Goal: Share content: Share content

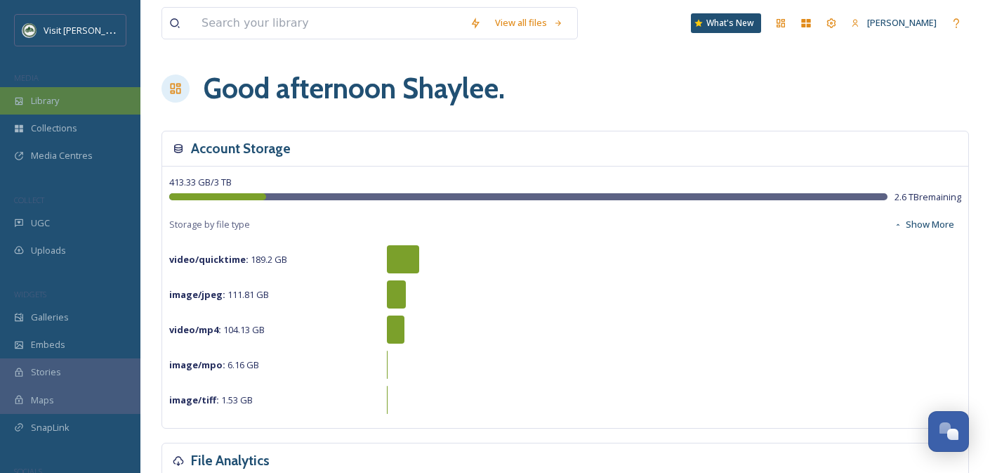
click at [76, 96] on div "Library" at bounding box center [70, 100] width 140 height 27
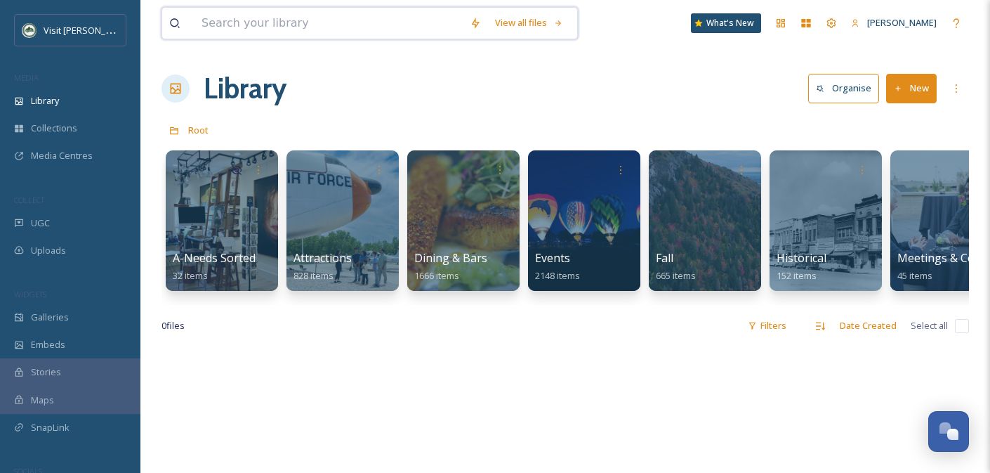
click at [324, 31] on input at bounding box center [329, 23] width 268 height 31
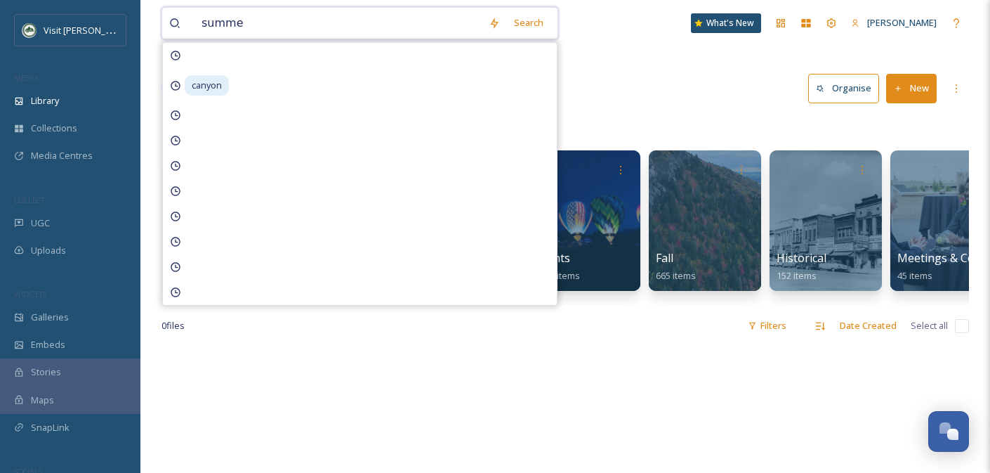
type input "summer"
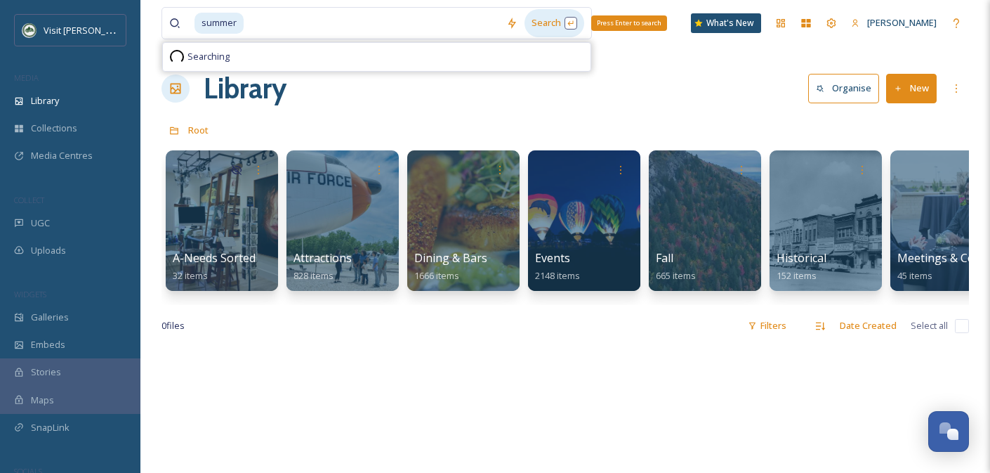
click at [545, 14] on div "Search Press Enter to search" at bounding box center [555, 22] width 60 height 27
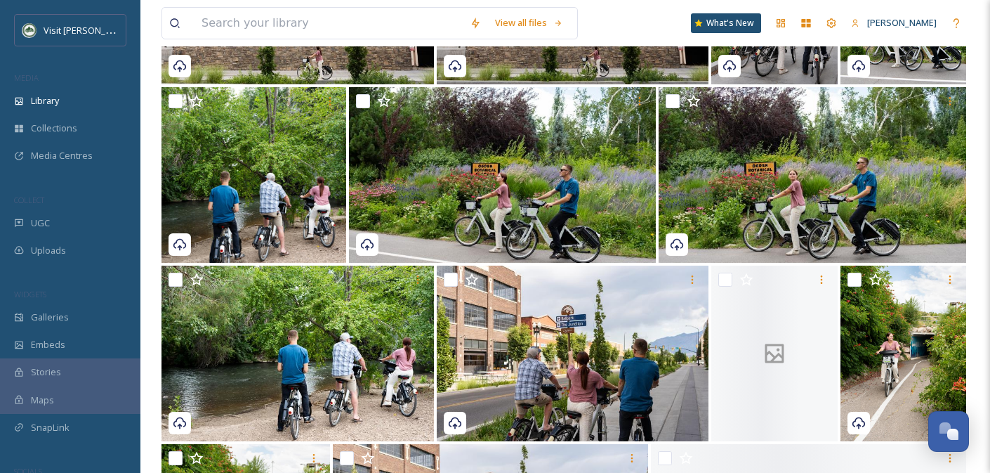
scroll to position [622, 0]
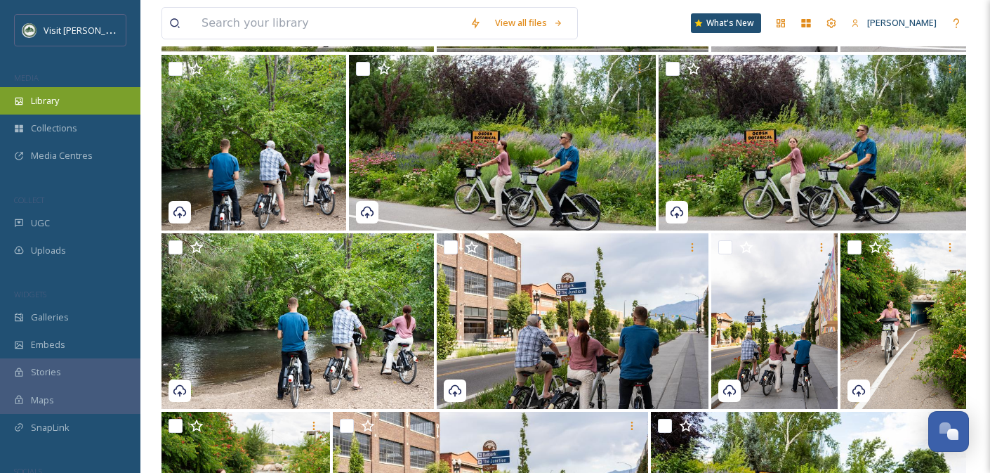
click at [48, 96] on span "Library" at bounding box center [45, 100] width 28 height 13
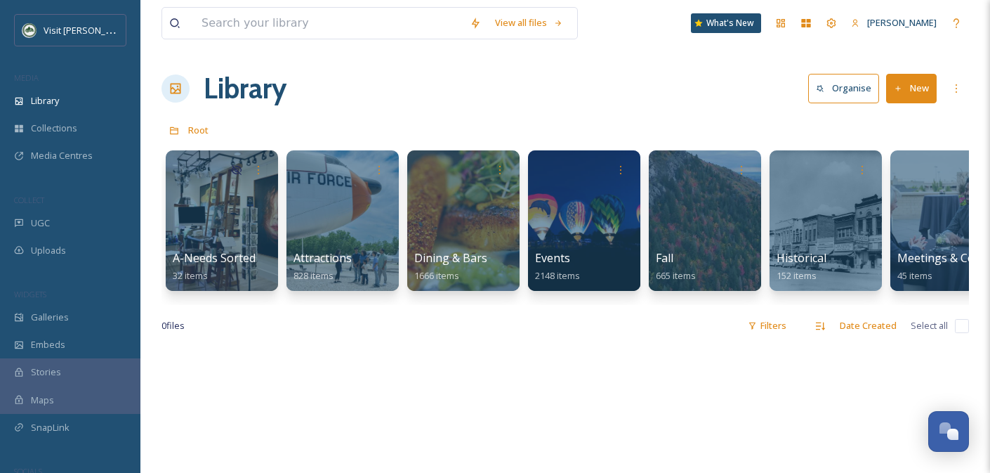
scroll to position [0, 883]
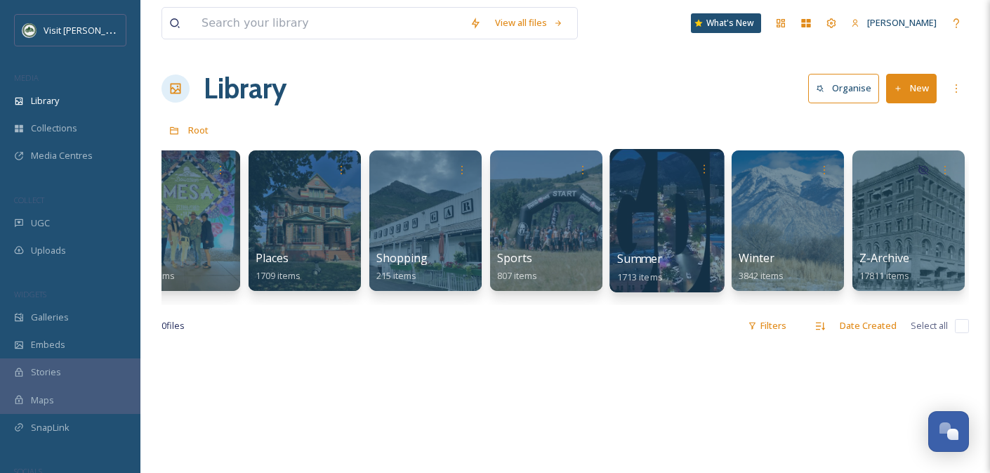
click at [643, 242] on div at bounding box center [667, 220] width 114 height 143
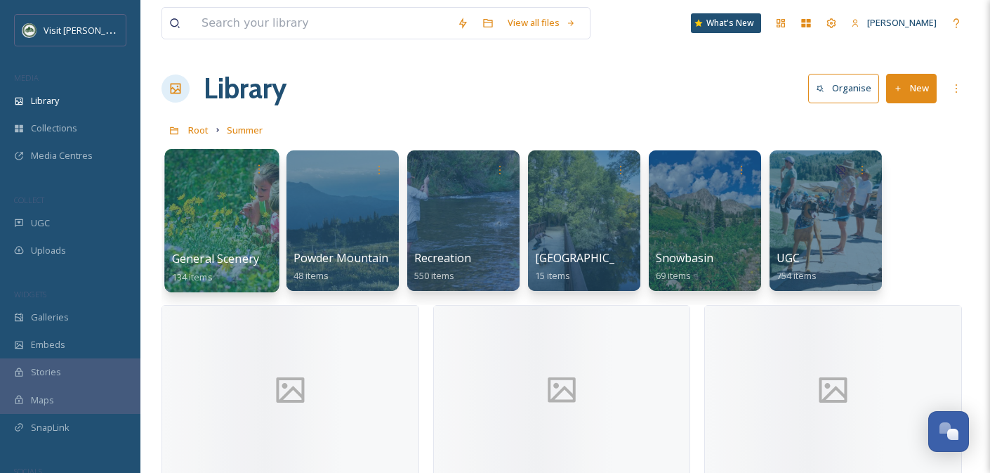
click at [231, 249] on div at bounding box center [221, 220] width 114 height 143
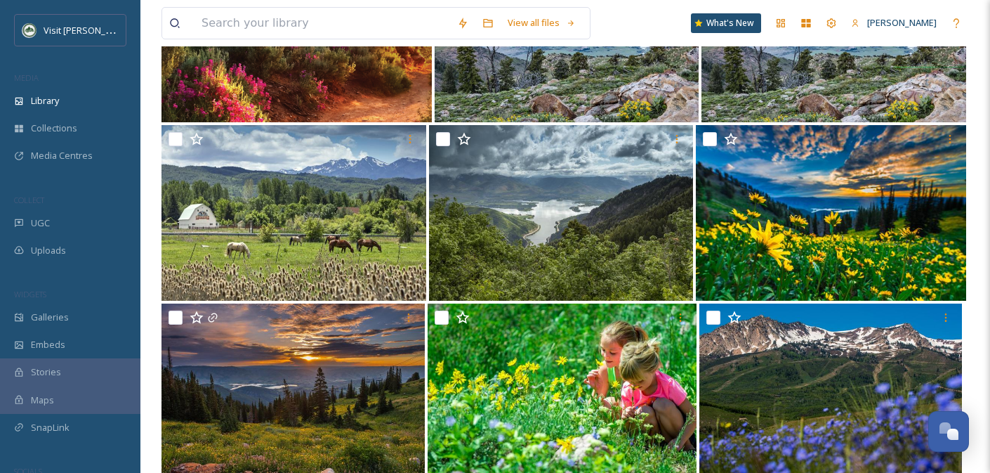
scroll to position [2381, 0]
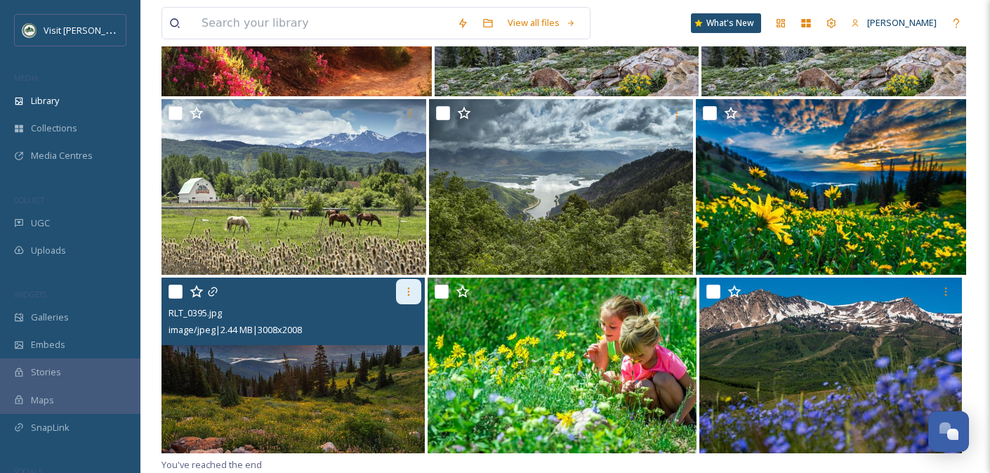
click at [409, 293] on icon at bounding box center [408, 291] width 11 height 11
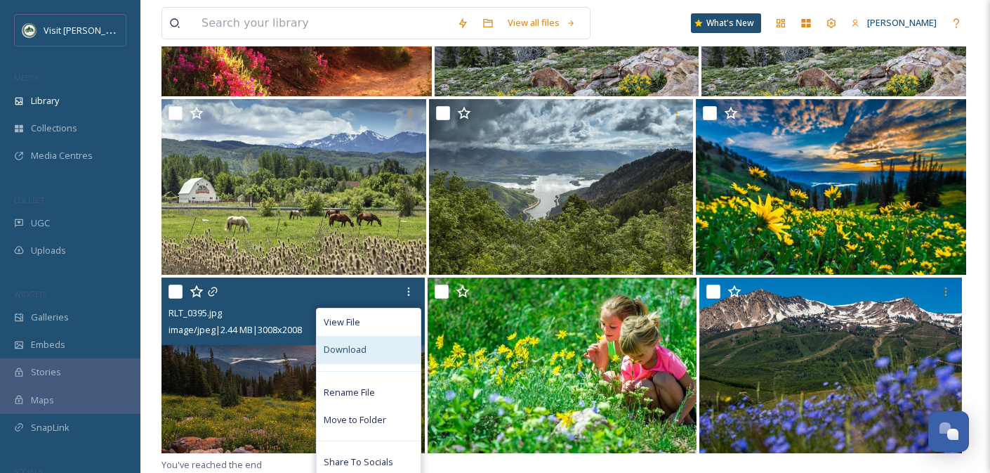
click at [371, 346] on div "Download" at bounding box center [369, 349] width 104 height 27
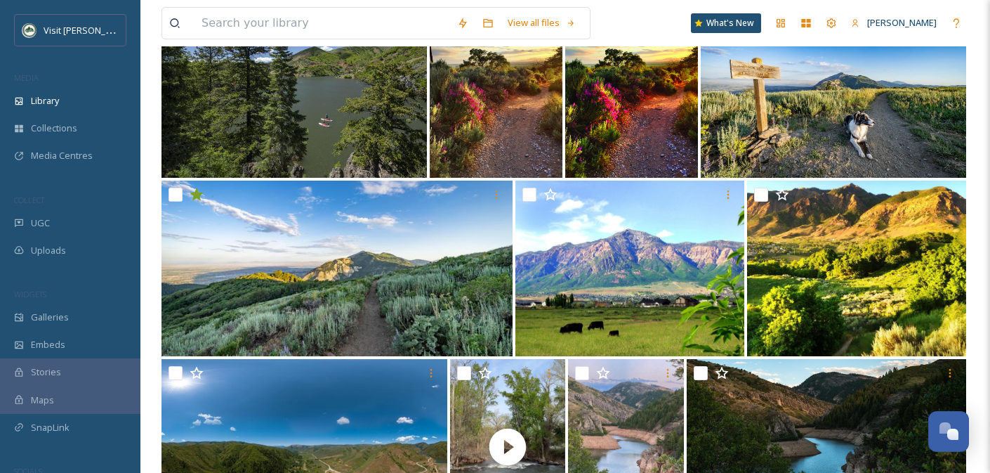
scroll to position [1298, 0]
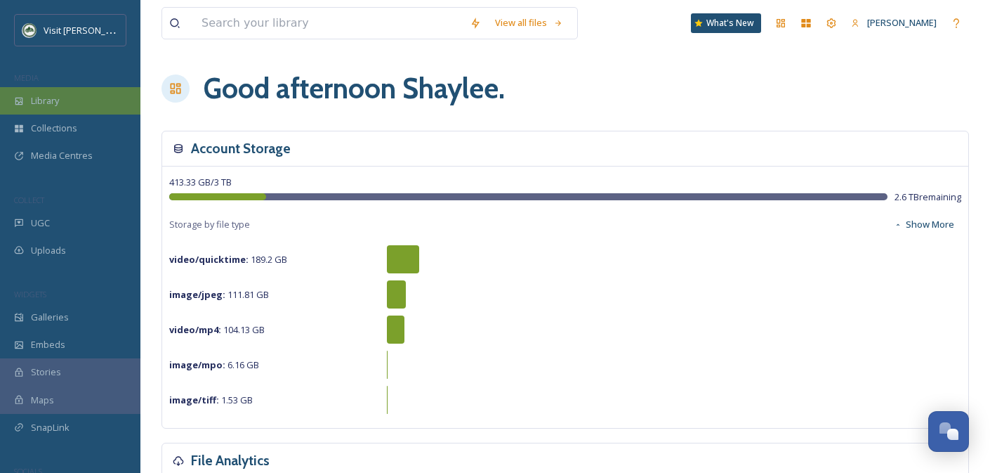
click at [51, 104] on span "Library" at bounding box center [45, 100] width 28 height 13
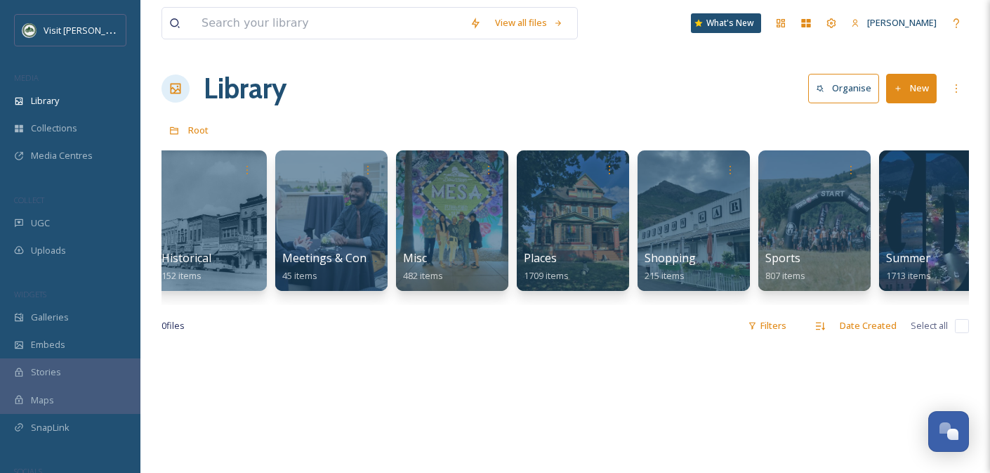
scroll to position [0, 615]
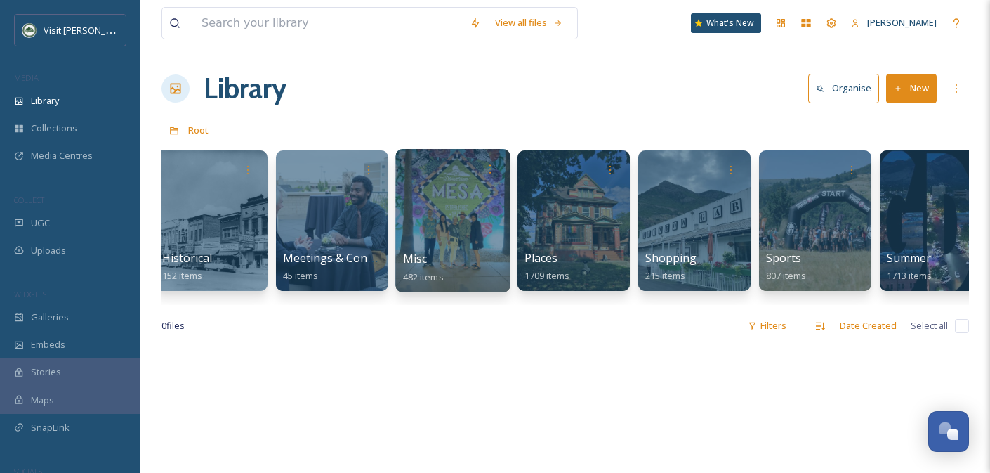
click at [454, 228] on div at bounding box center [452, 220] width 114 height 143
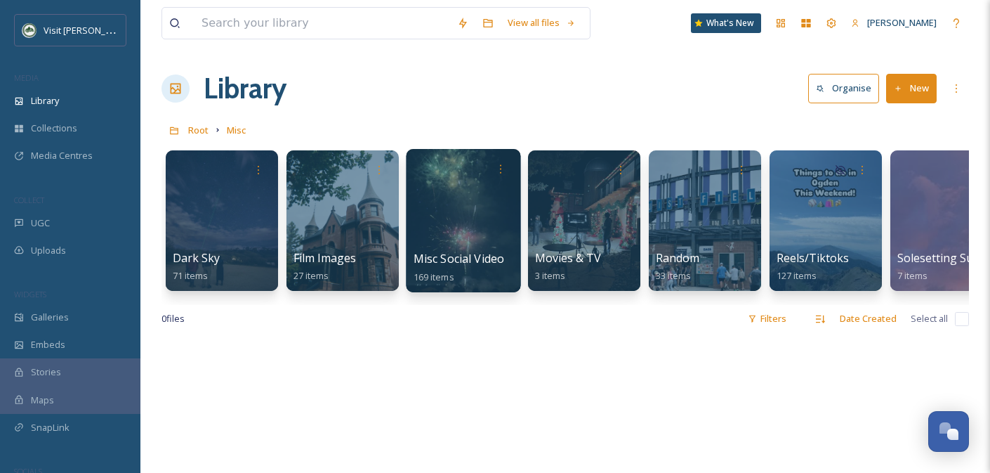
click at [454, 235] on div at bounding box center [463, 220] width 114 height 143
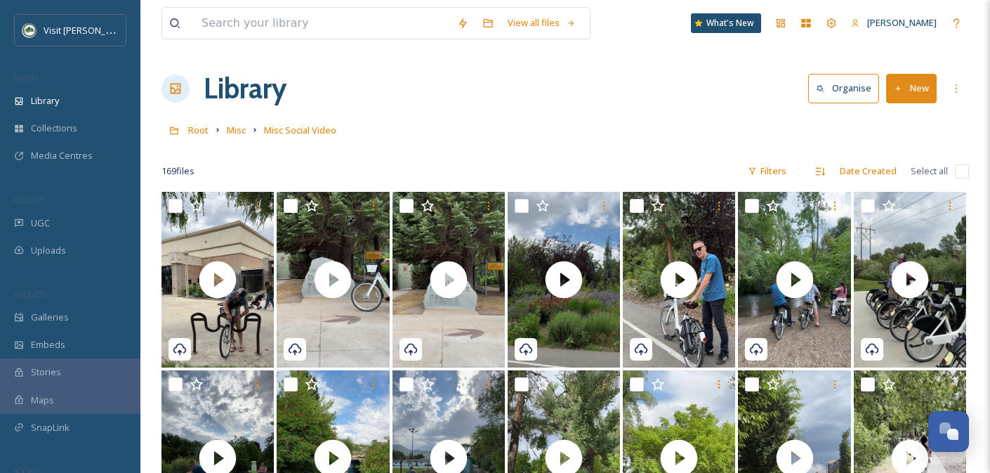
click at [237, 123] on link "Misc" at bounding box center [236, 129] width 19 height 17
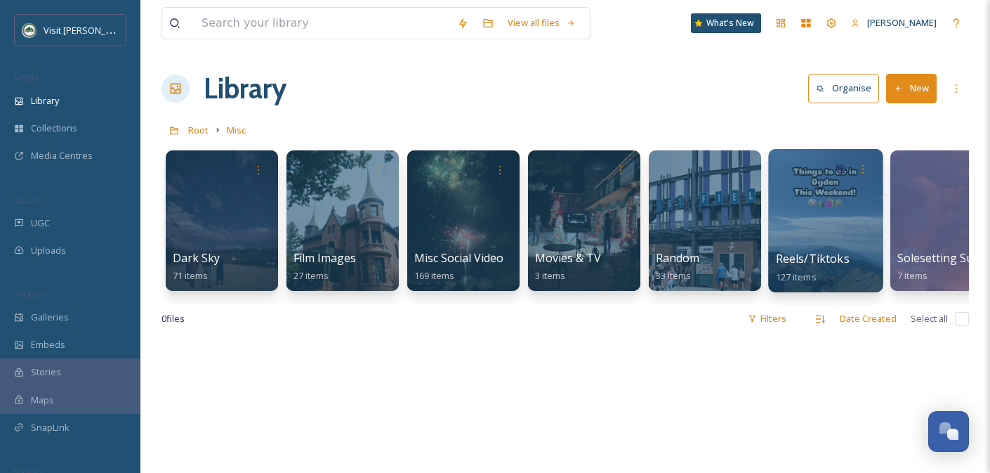
click at [820, 224] on div at bounding box center [825, 220] width 114 height 143
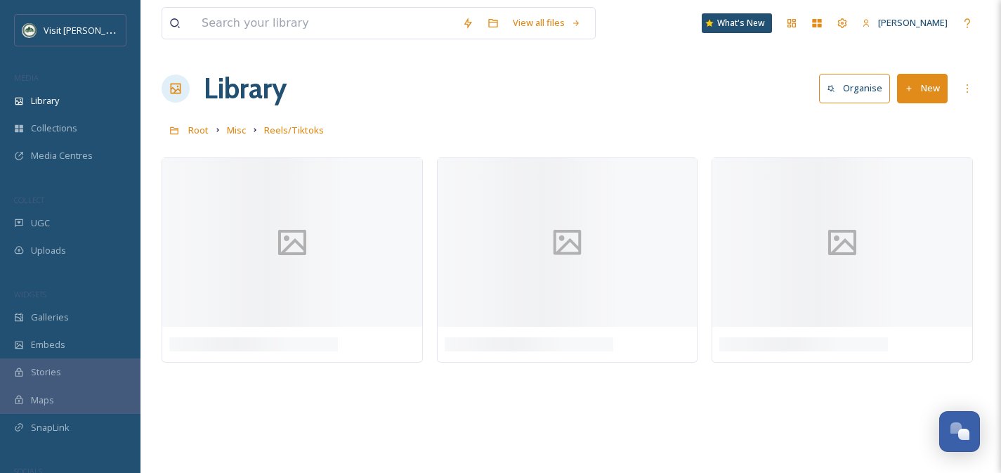
click at [917, 90] on button "New" at bounding box center [922, 88] width 51 height 29
click at [909, 123] on span "File Upload" at bounding box center [916, 120] width 46 height 13
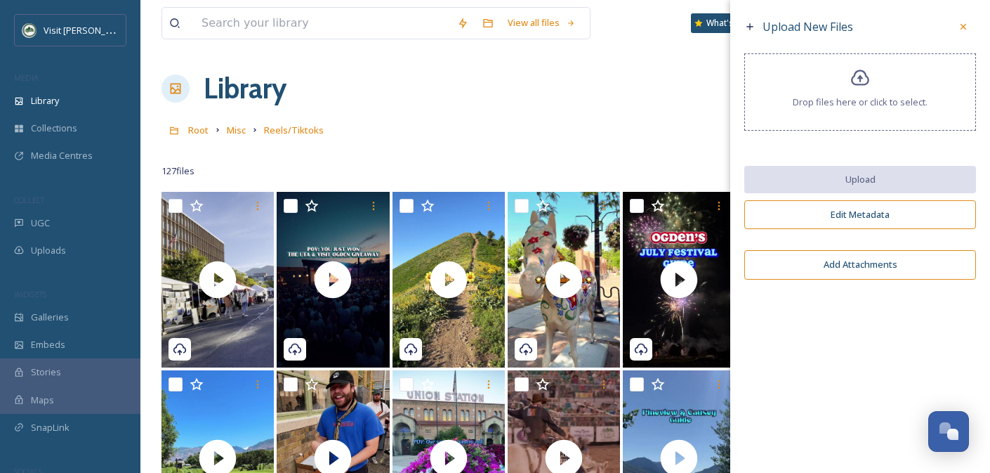
click at [856, 90] on div "Drop files here or click to select." at bounding box center [860, 91] width 232 height 77
click at [862, 103] on span "Drop files here or click to select." at bounding box center [860, 102] width 135 height 13
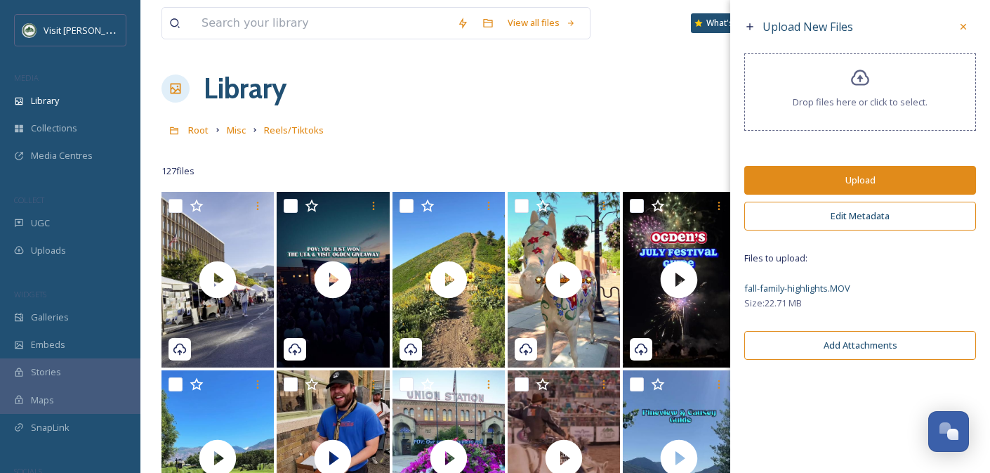
click at [874, 214] on button "Edit Metadata" at bounding box center [860, 216] width 232 height 29
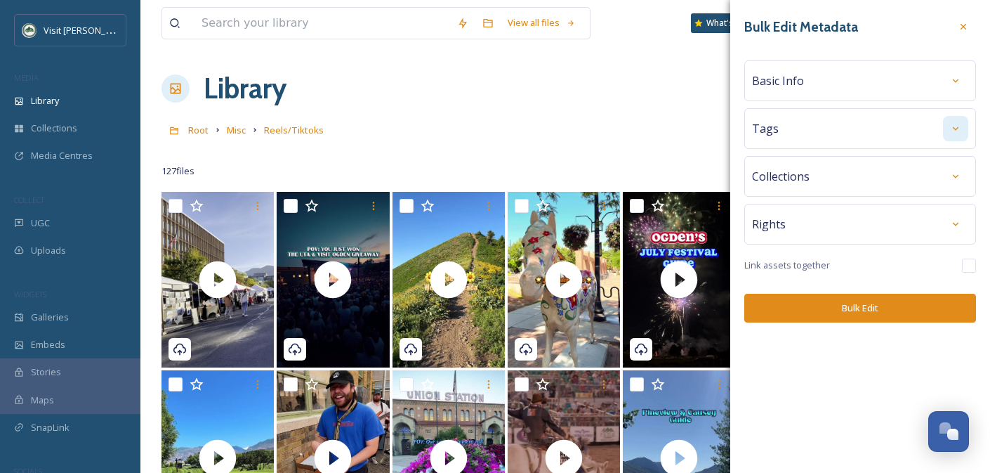
click at [957, 126] on icon at bounding box center [955, 128] width 11 height 11
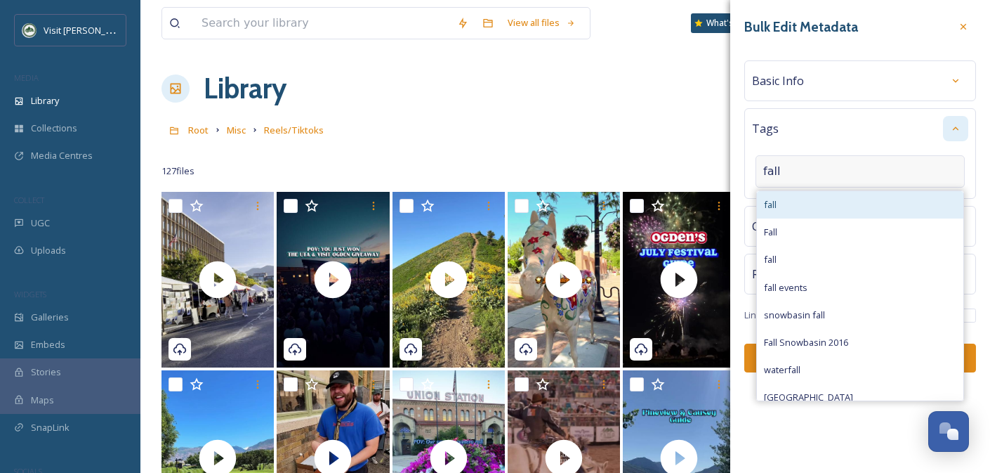
type input "fall"
click at [807, 194] on div "fall" at bounding box center [860, 204] width 206 height 27
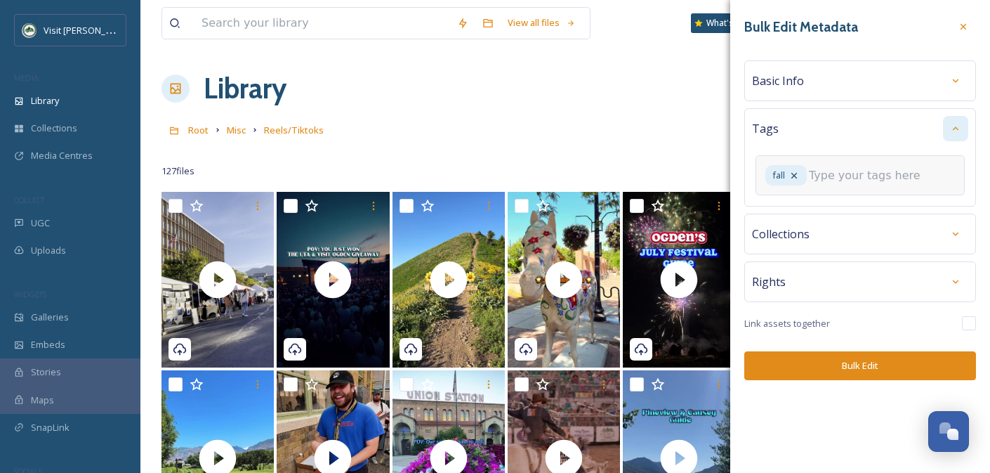
click at [843, 177] on input at bounding box center [879, 175] width 140 height 17
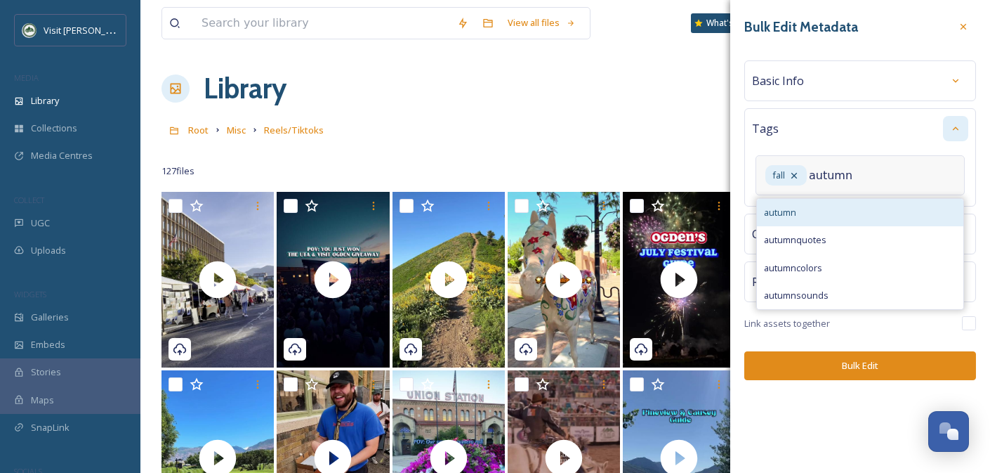
type input "autumn"
click at [852, 201] on div "autumn" at bounding box center [860, 212] width 206 height 27
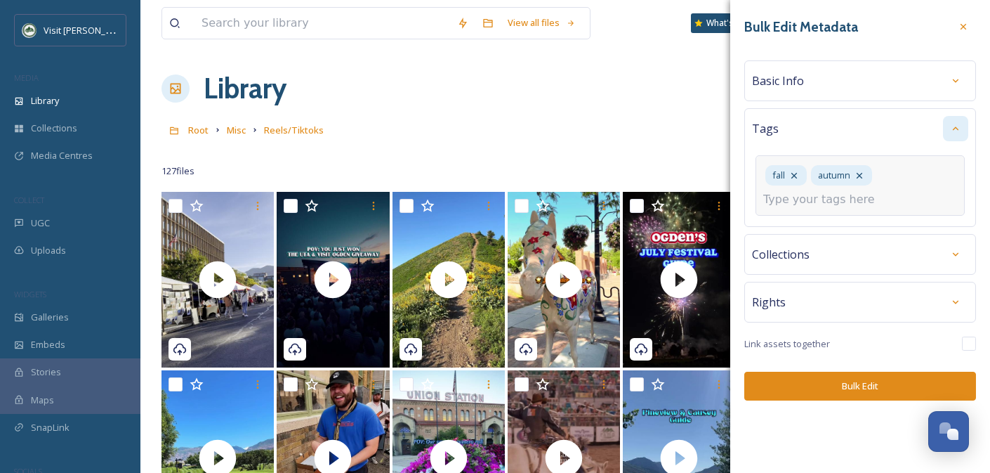
click at [864, 203] on input at bounding box center [833, 199] width 140 height 17
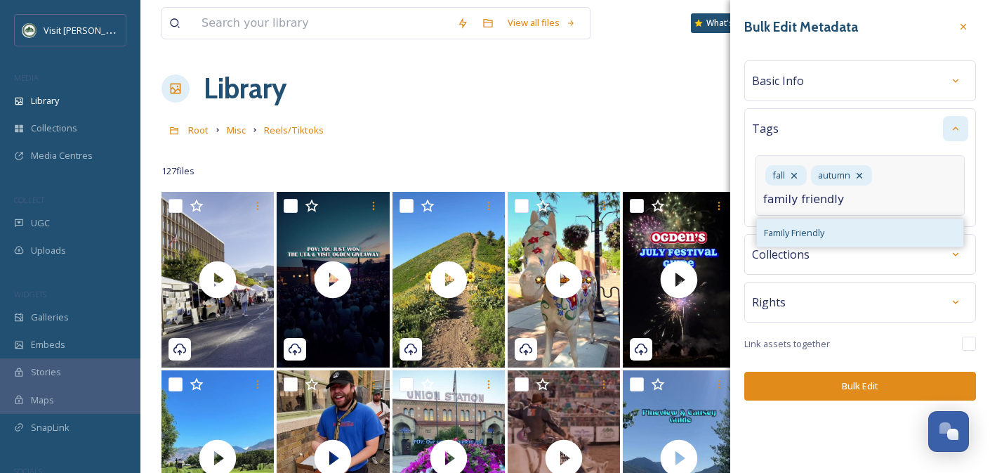
type input "family friendly"
click at [865, 223] on div "Family Friendly" at bounding box center [860, 232] width 206 height 27
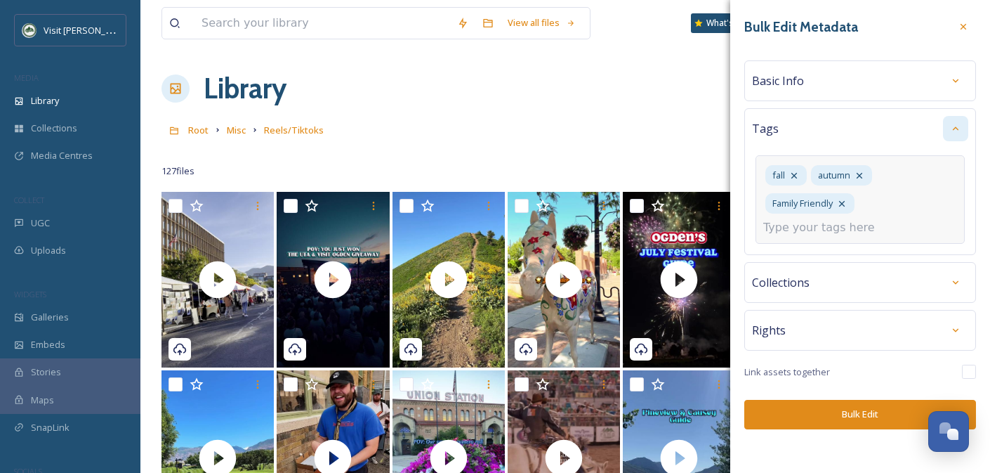
click at [839, 228] on input at bounding box center [833, 227] width 140 height 17
type input "pumpkin"
click at [839, 244] on div "fall autumn Family Friendly pumpkin pumpkin" at bounding box center [860, 199] width 209 height 88
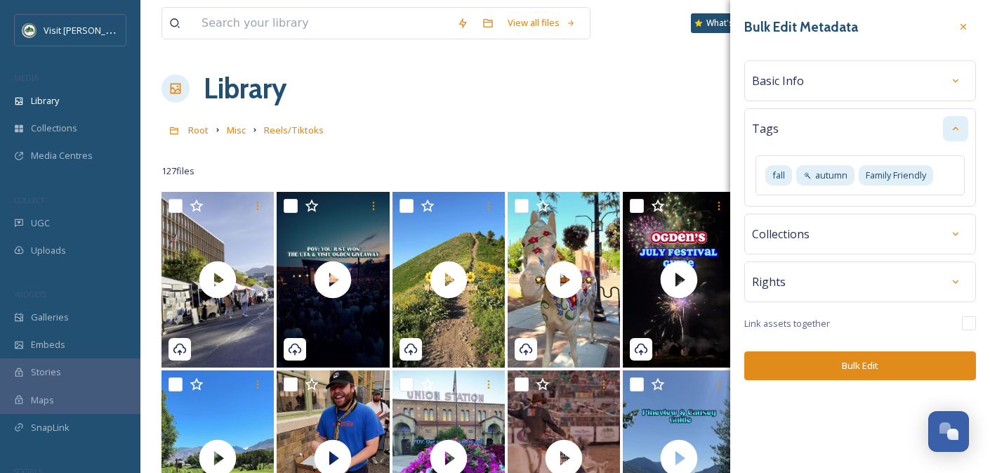
click at [839, 245] on div "Bulk Edit Metadata Basic Info Tags fall autumn Family Friendly Collections Righ…" at bounding box center [860, 197] width 260 height 394
click at [958, 286] on icon at bounding box center [955, 281] width 11 height 11
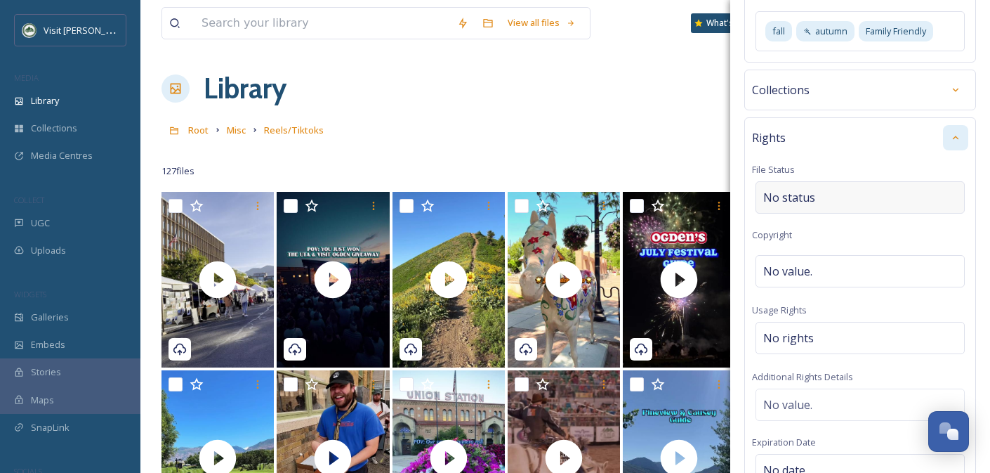
scroll to position [148, 0]
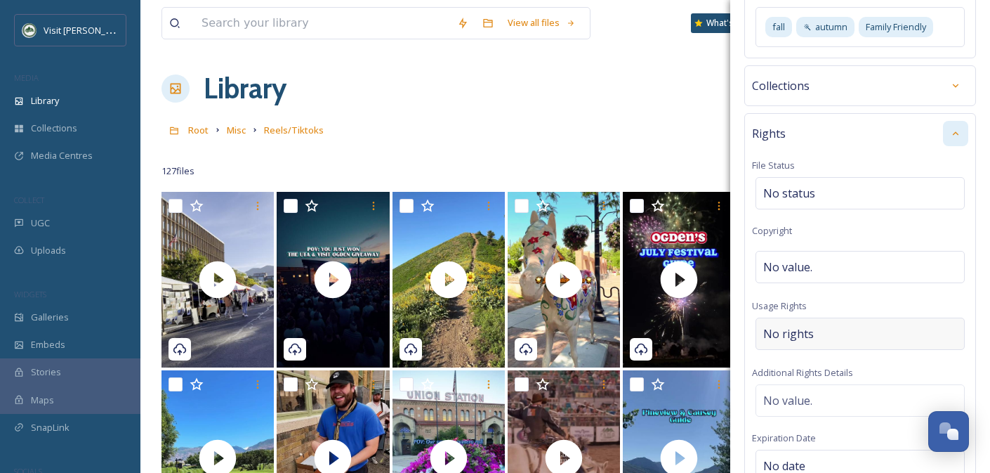
click at [812, 343] on div "No rights" at bounding box center [860, 333] width 209 height 32
click at [812, 343] on input at bounding box center [837, 337] width 155 height 31
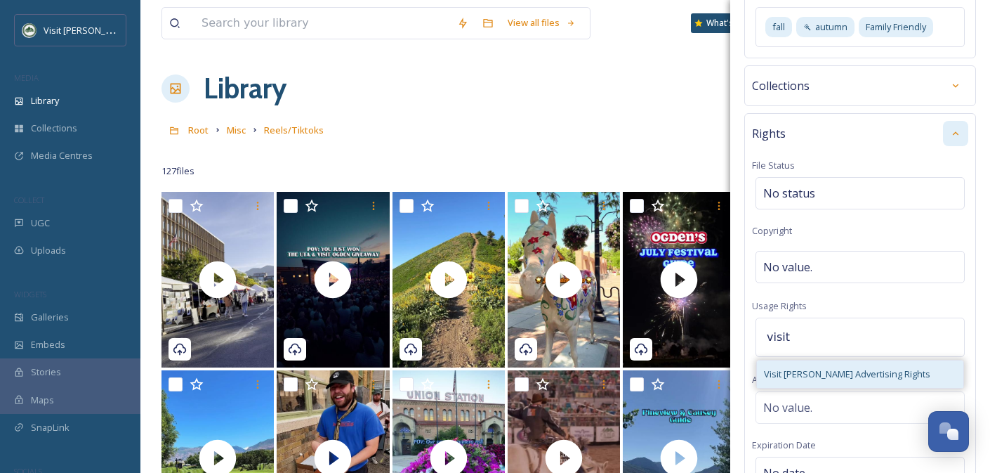
type input "visit"
click at [825, 372] on span "Visit [PERSON_NAME] Advertising Rights" at bounding box center [847, 373] width 166 height 13
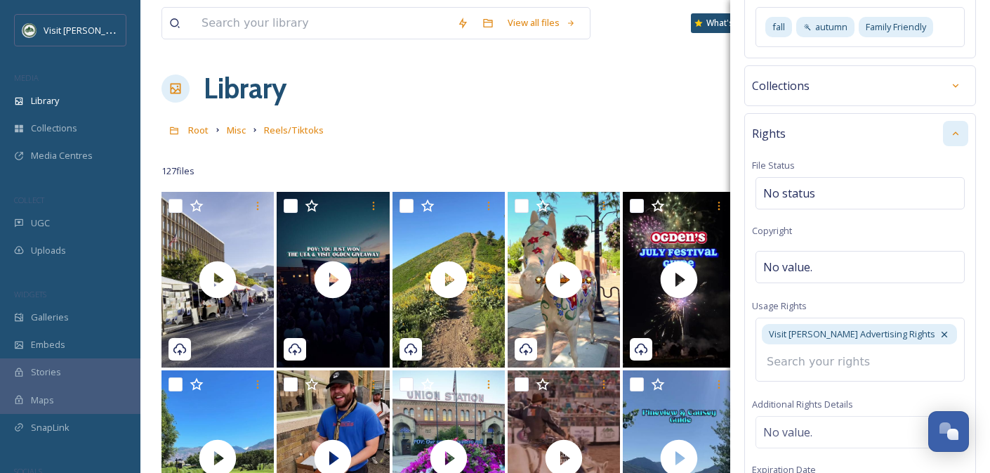
scroll to position [361, 0]
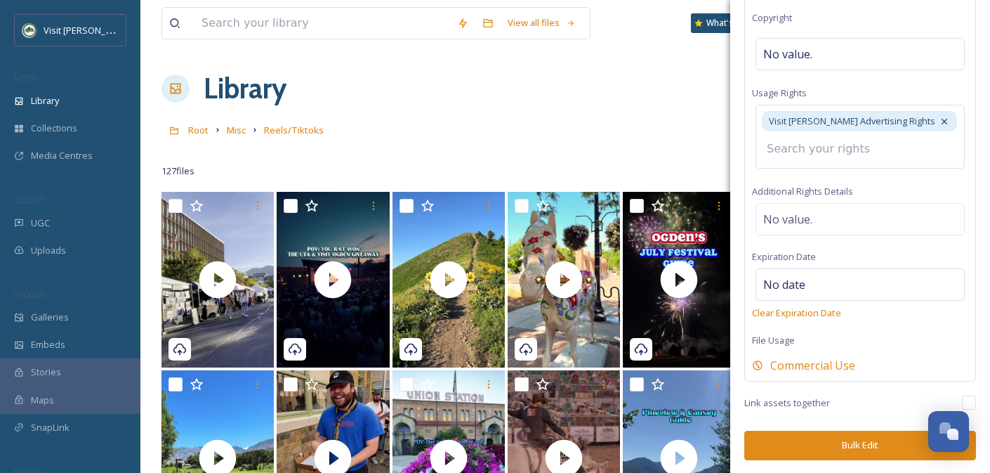
click at [858, 447] on button "Bulk Edit" at bounding box center [860, 445] width 232 height 29
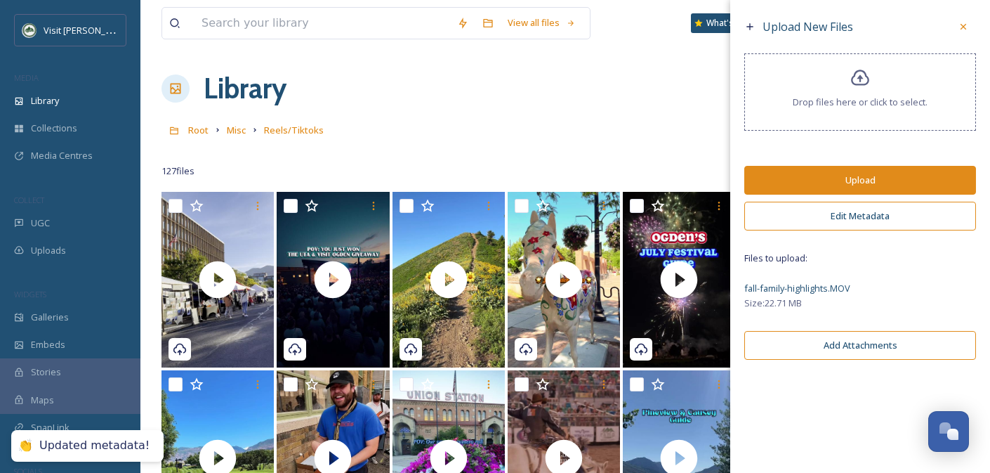
click at [844, 181] on button "Upload" at bounding box center [860, 180] width 232 height 29
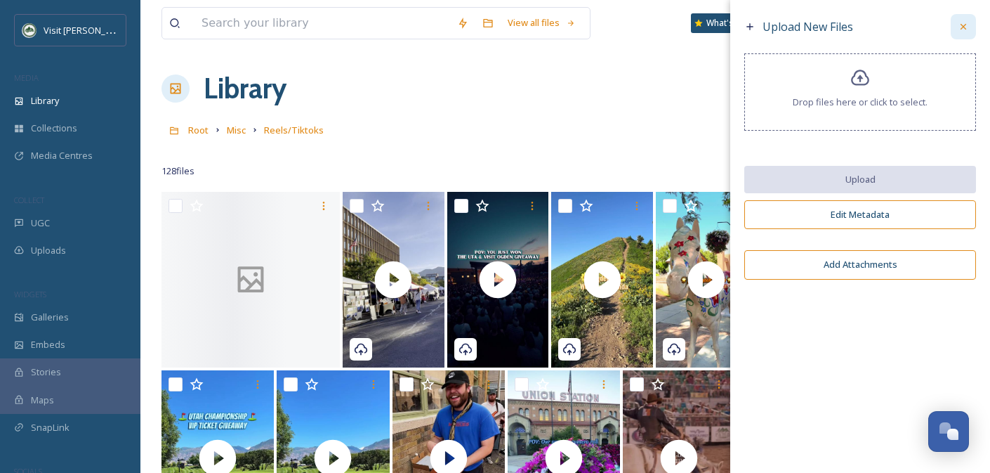
click at [973, 31] on div at bounding box center [963, 26] width 25 height 25
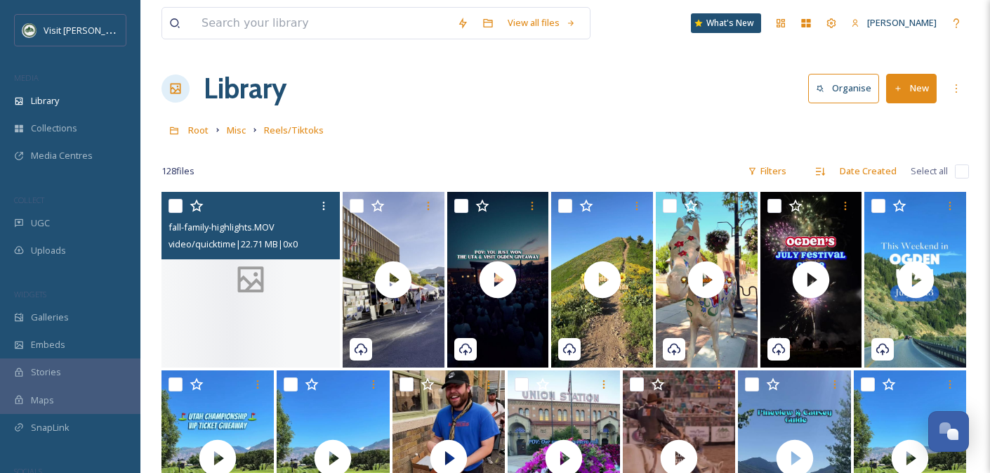
click at [301, 198] on div at bounding box center [253, 205] width 168 height 25
click at [301, 284] on div at bounding box center [251, 280] width 178 height 176
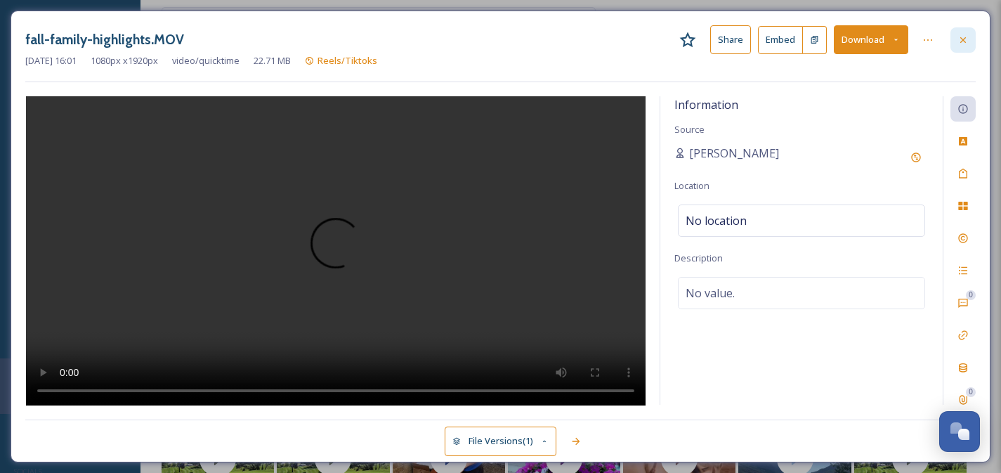
click at [969, 39] on div at bounding box center [962, 39] width 25 height 25
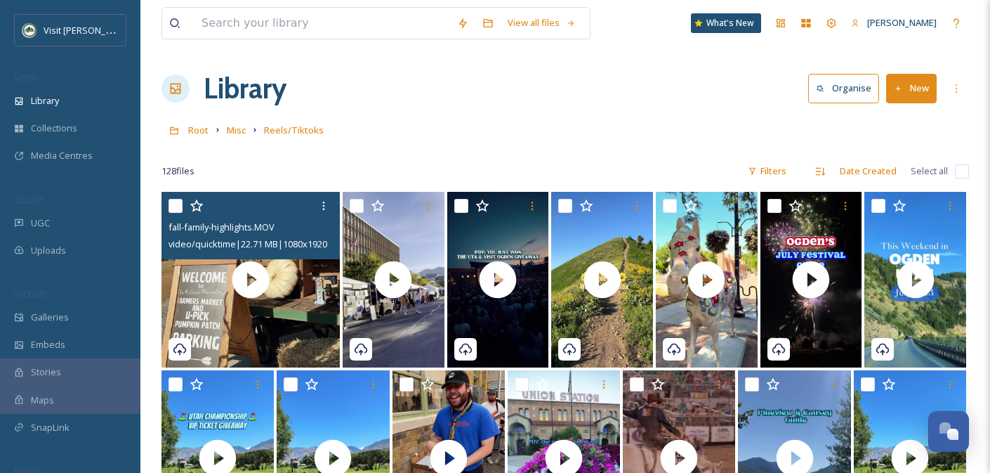
click at [171, 202] on input "checkbox" at bounding box center [176, 206] width 14 height 14
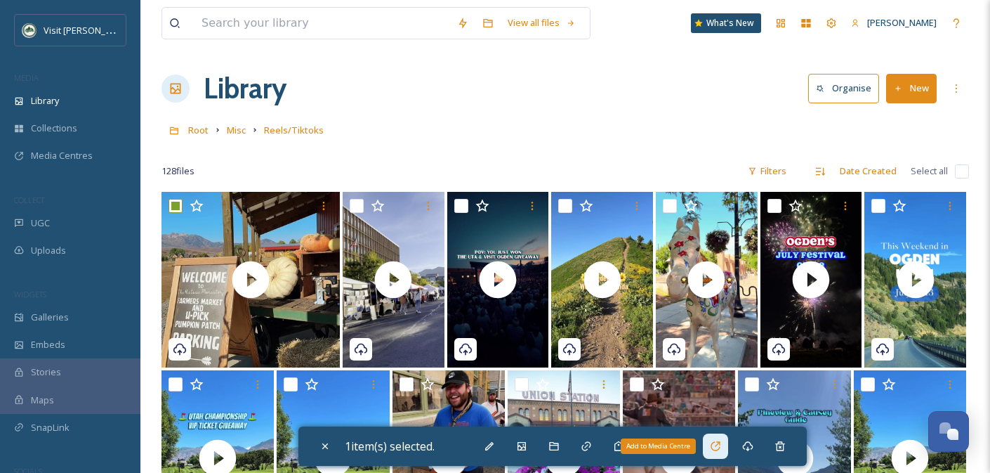
click at [719, 447] on icon at bounding box center [715, 445] width 11 height 11
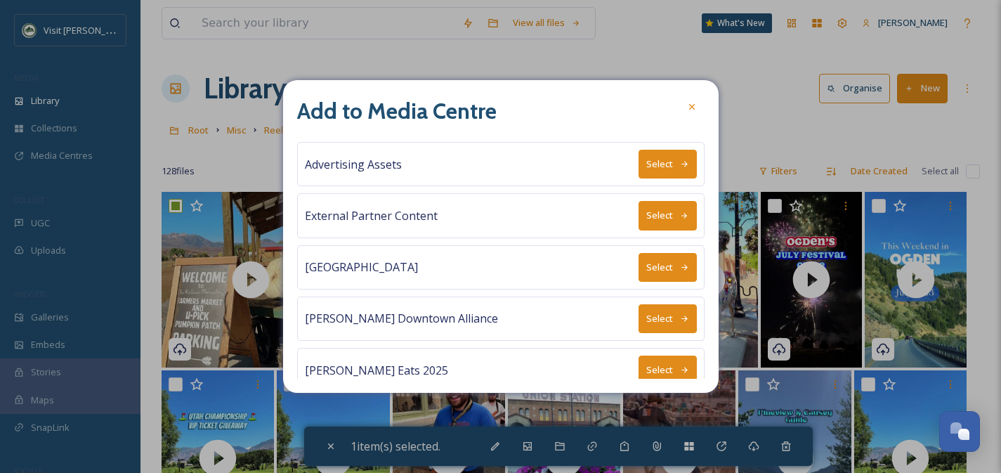
click at [672, 171] on button "Select" at bounding box center [667, 164] width 58 height 29
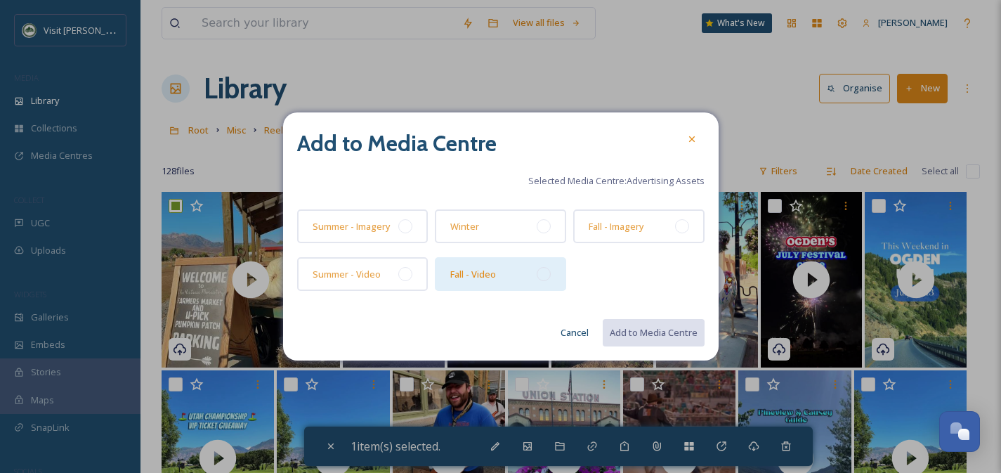
click at [537, 274] on div at bounding box center [544, 274] width 14 height 14
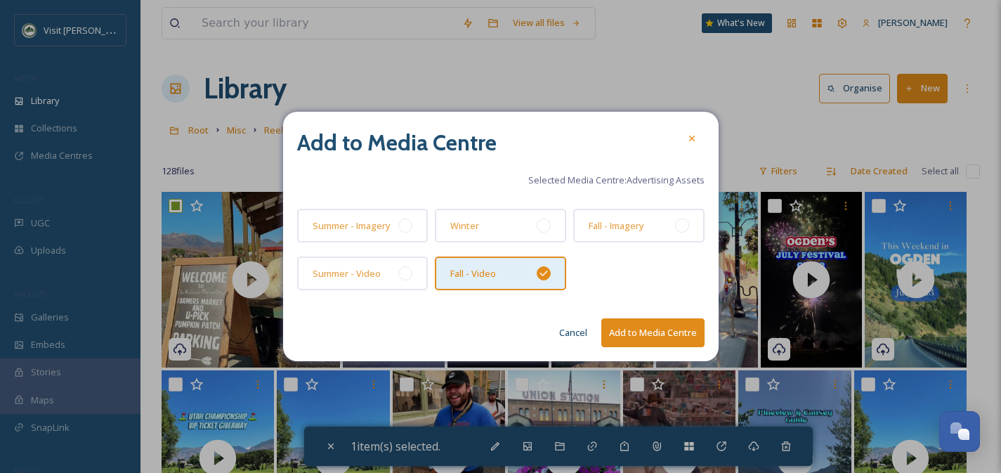
click at [652, 331] on button "Add to Media Centre" at bounding box center [652, 332] width 103 height 29
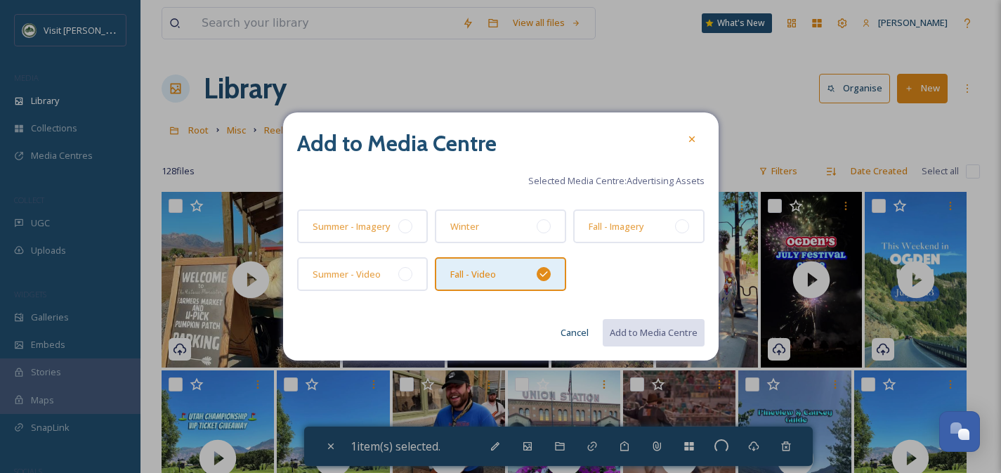
checkbox input "false"
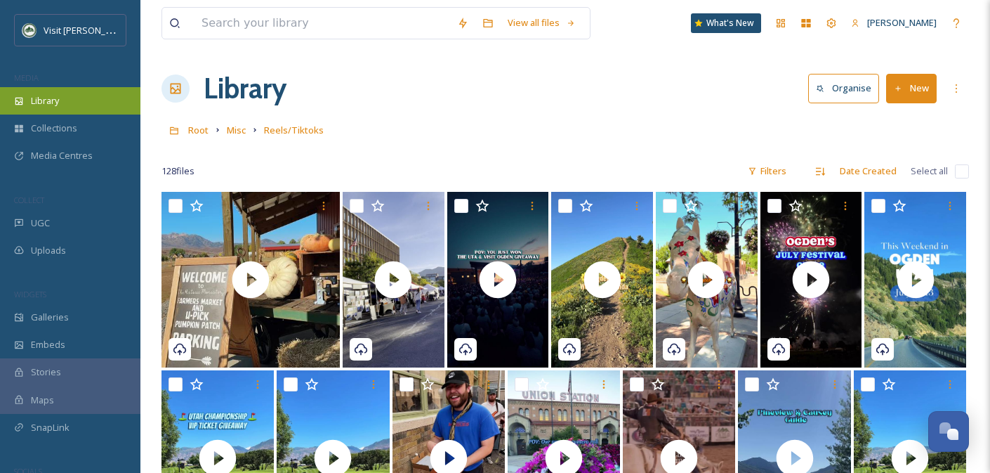
click at [44, 97] on span "Library" at bounding box center [45, 100] width 28 height 13
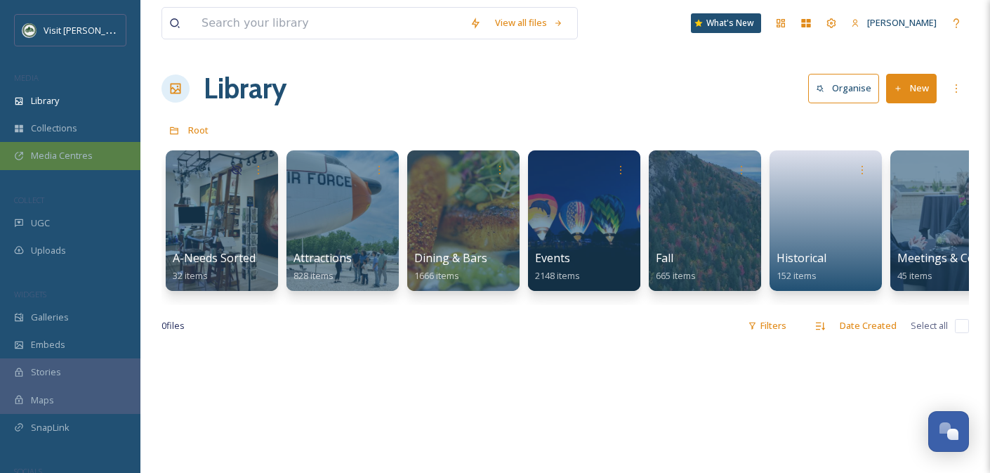
click at [69, 152] on span "Media Centres" at bounding box center [62, 155] width 62 height 13
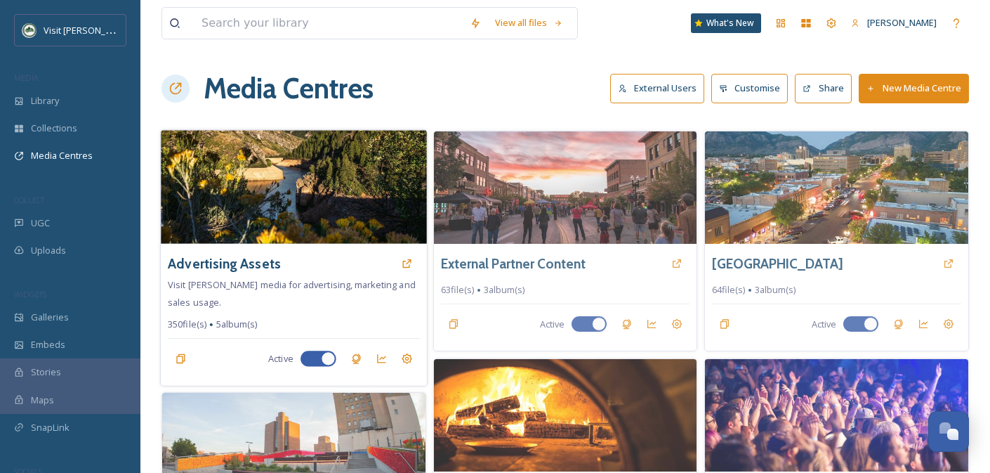
click at [299, 221] on img at bounding box center [293, 187] width 265 height 114
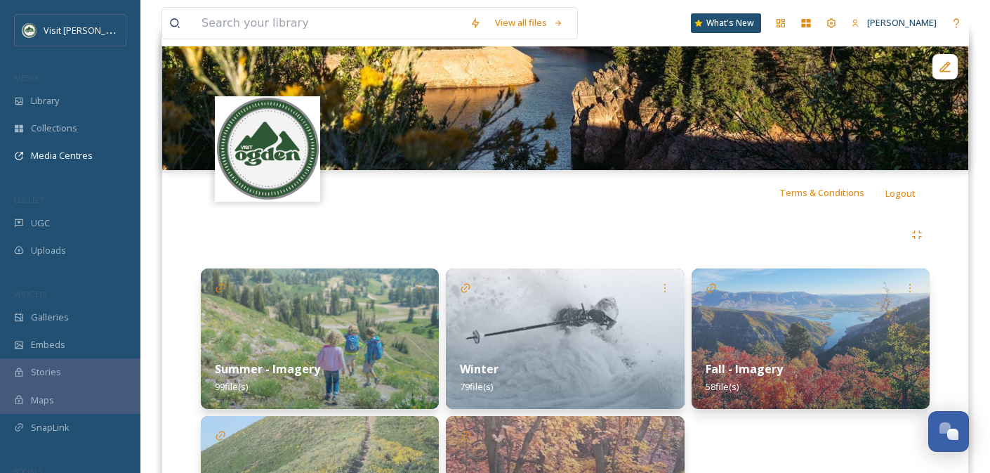
scroll to position [284, 0]
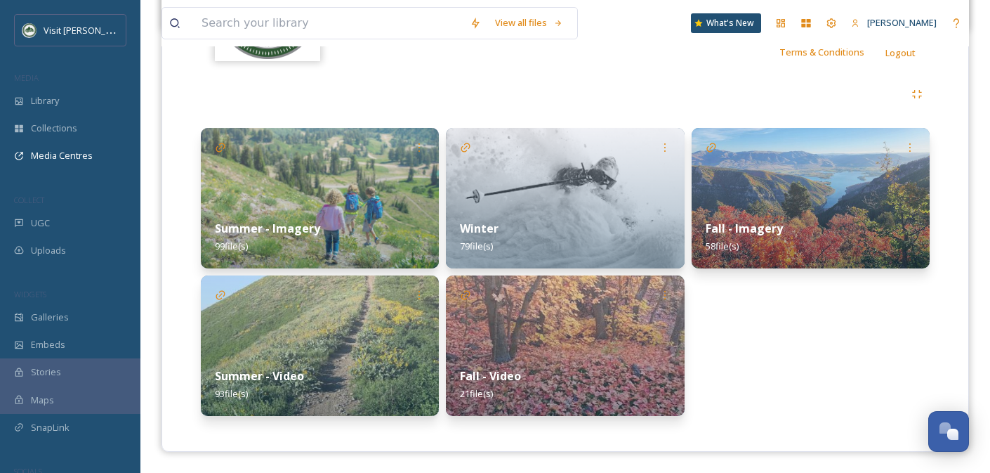
click at [573, 313] on img at bounding box center [565, 345] width 238 height 140
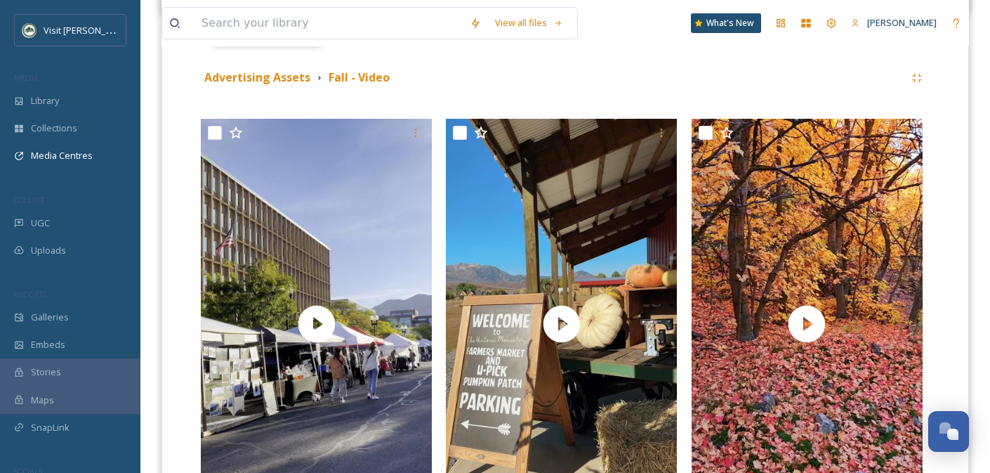
scroll to position [301, 0]
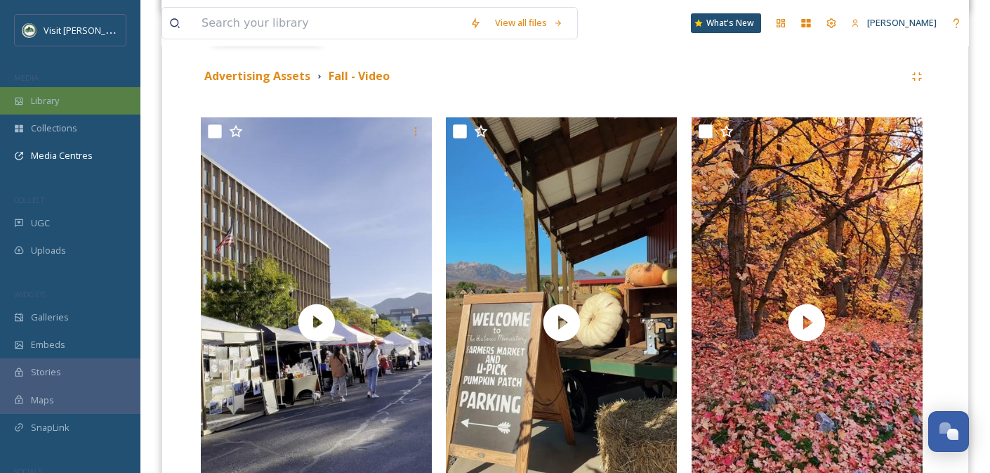
click at [60, 98] on div "Library" at bounding box center [70, 100] width 140 height 27
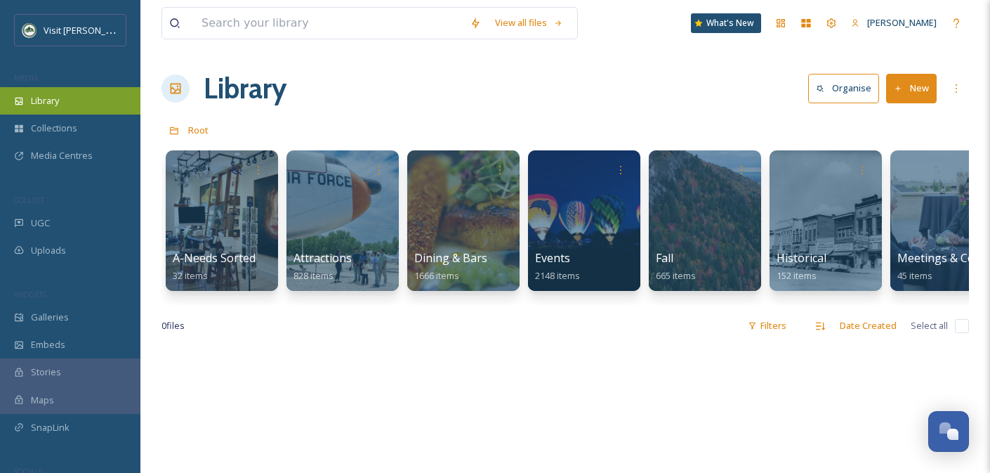
click at [63, 93] on div "Library" at bounding box center [70, 100] width 140 height 27
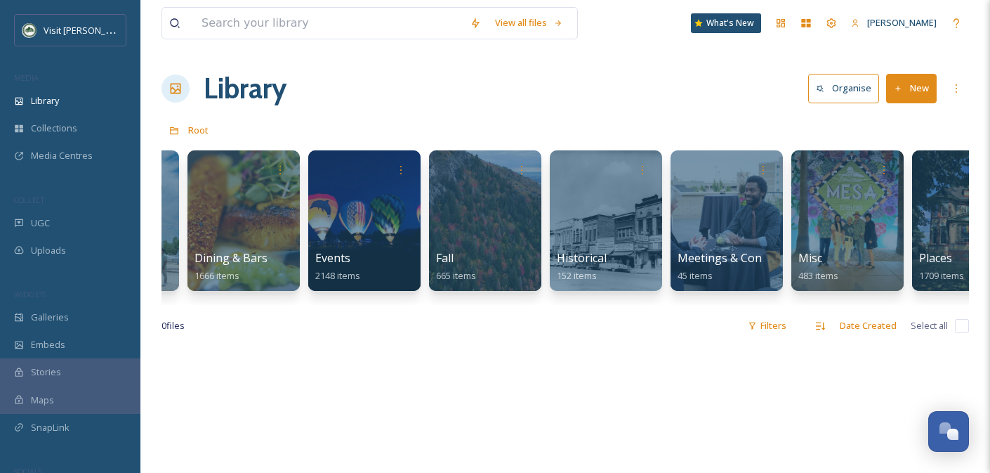
scroll to position [0, 226]
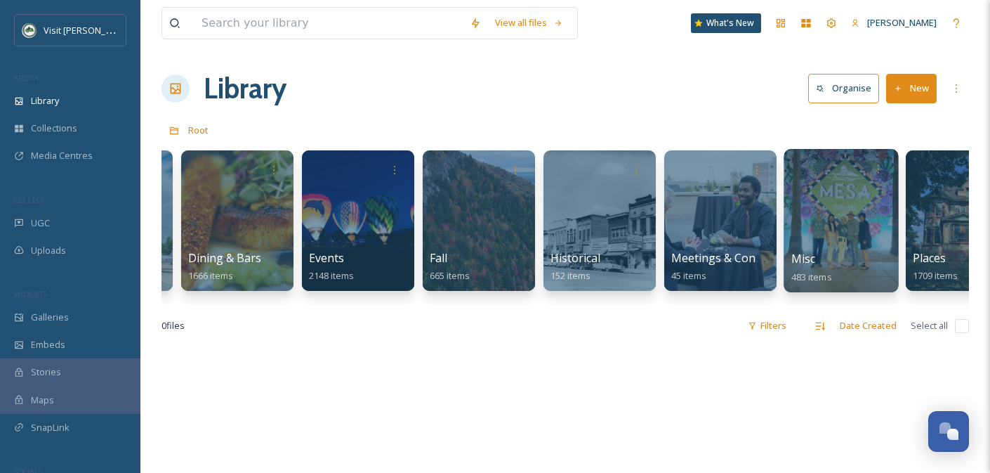
click at [841, 236] on div at bounding box center [841, 220] width 114 height 143
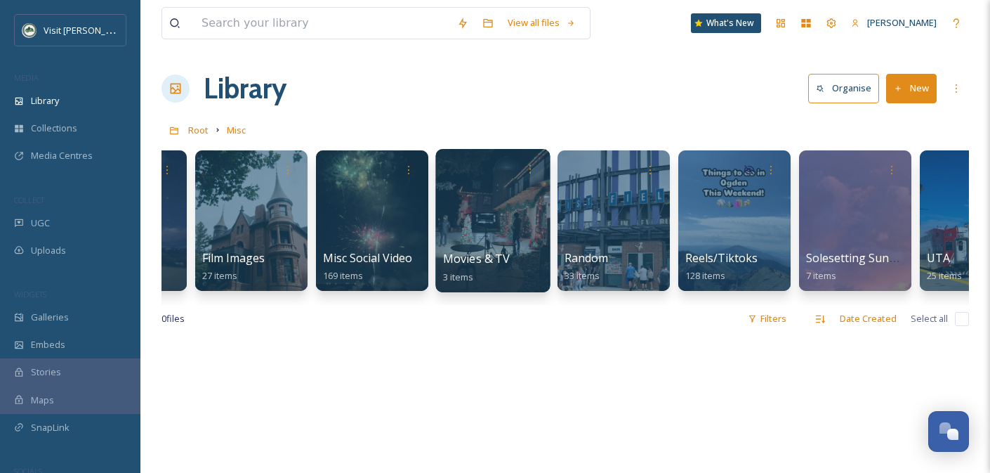
scroll to position [0, 92]
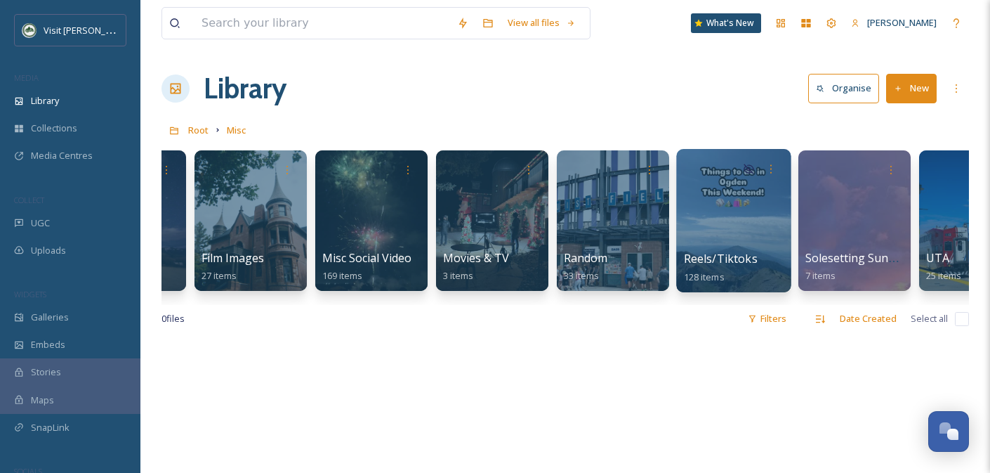
click at [742, 225] on div at bounding box center [733, 220] width 114 height 143
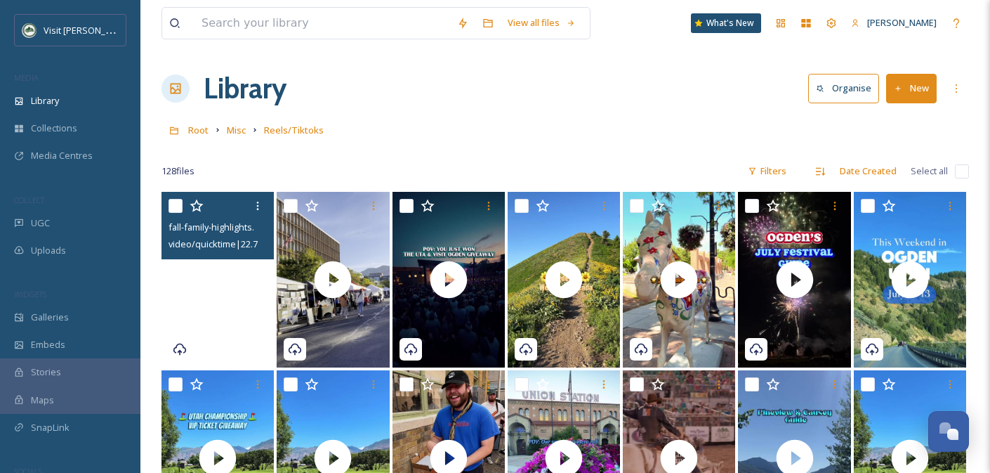
click at [242, 284] on video "fall-family-highlights.MOV" at bounding box center [218, 280] width 112 height 176
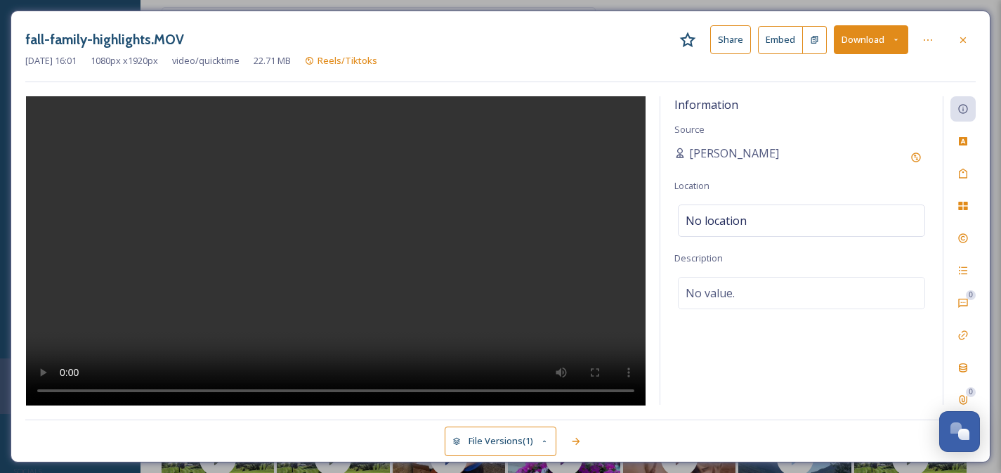
click at [735, 43] on button "Share" at bounding box center [730, 39] width 41 height 29
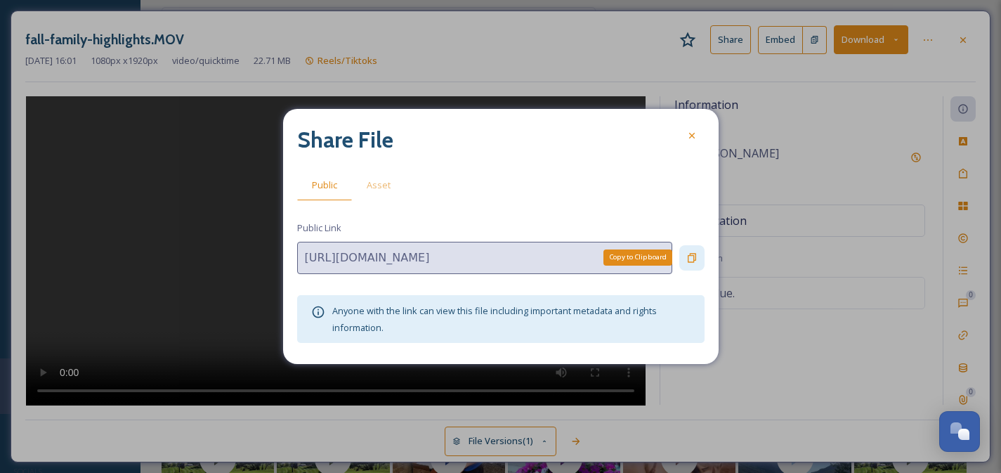
click at [694, 258] on icon at bounding box center [691, 257] width 11 height 11
click at [697, 133] on div at bounding box center [691, 135] width 25 height 25
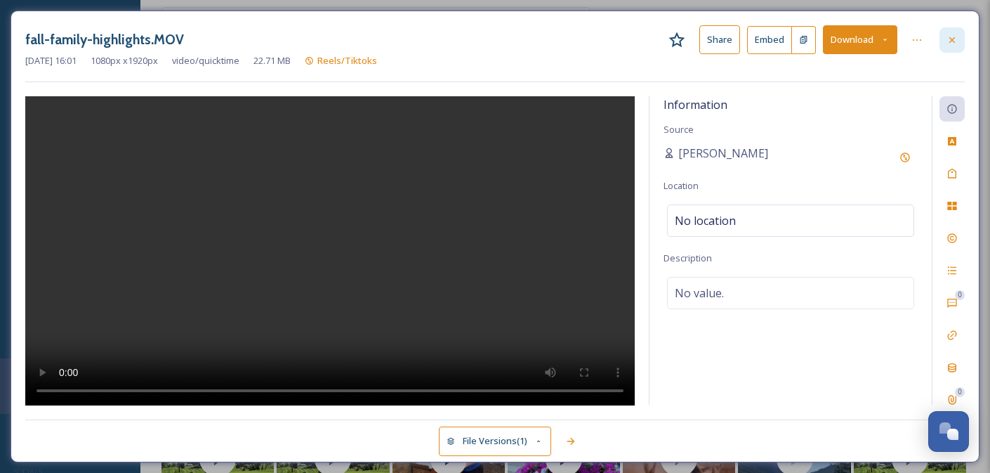
click at [949, 43] on icon at bounding box center [952, 39] width 11 height 11
